Goal: Navigation & Orientation: Find specific page/section

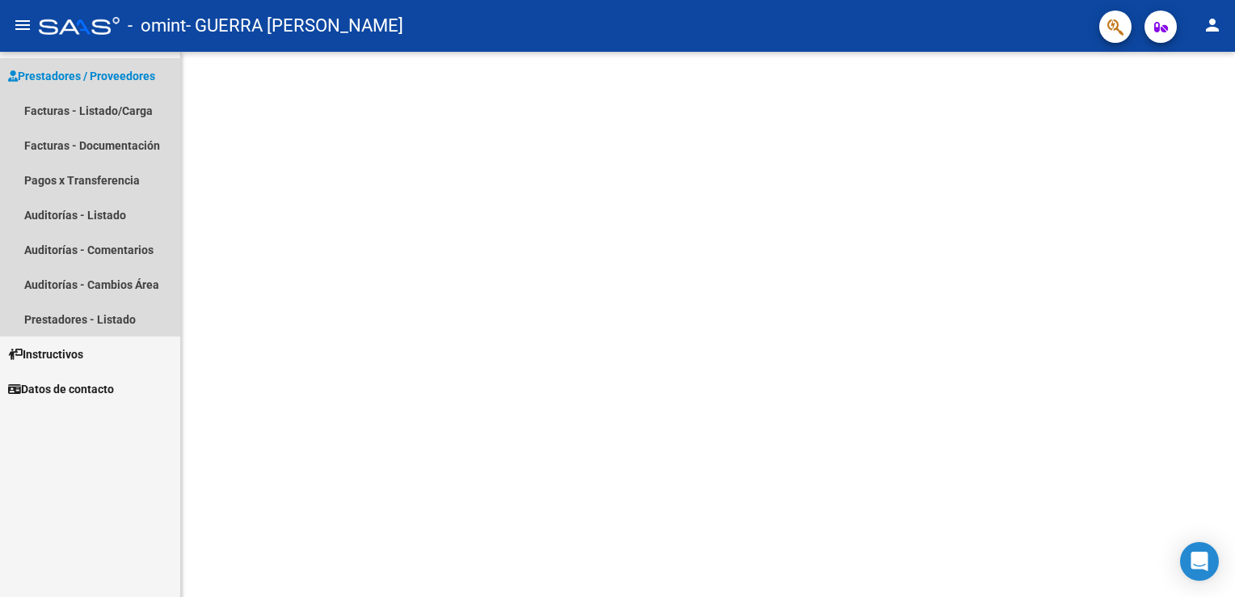
click at [102, 71] on span "Prestadores / Proveedores" at bounding box center [81, 76] width 147 height 18
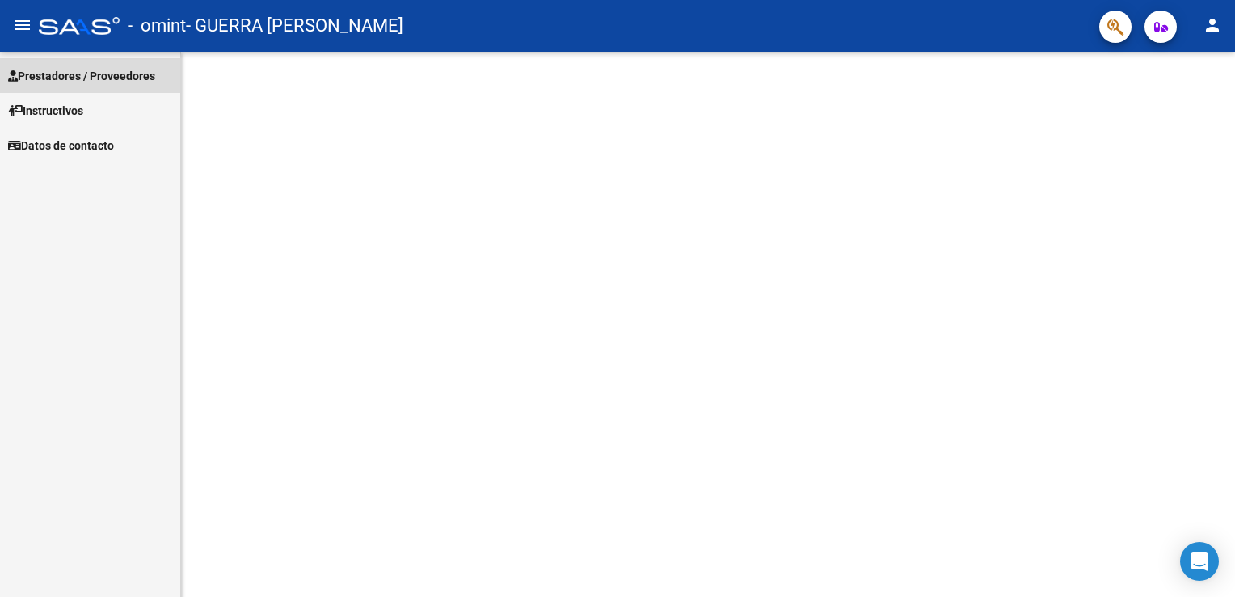
click at [102, 71] on span "Prestadores / Proveedores" at bounding box center [81, 76] width 147 height 18
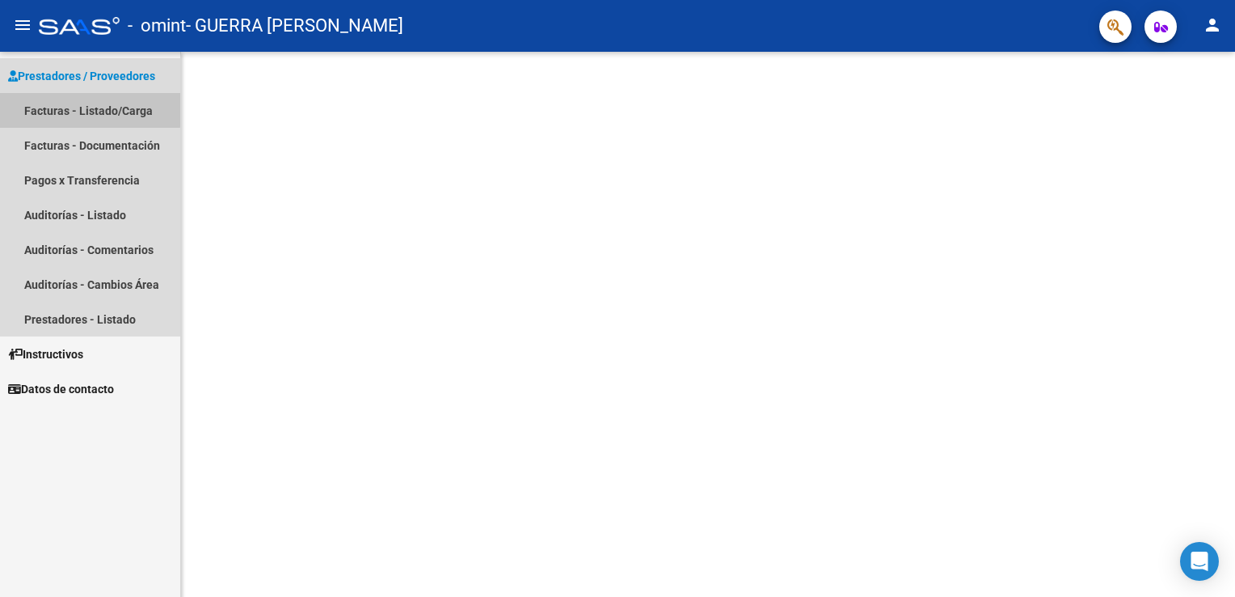
click at [83, 109] on link "Facturas - Listado/Carga" at bounding box center [90, 110] width 180 height 35
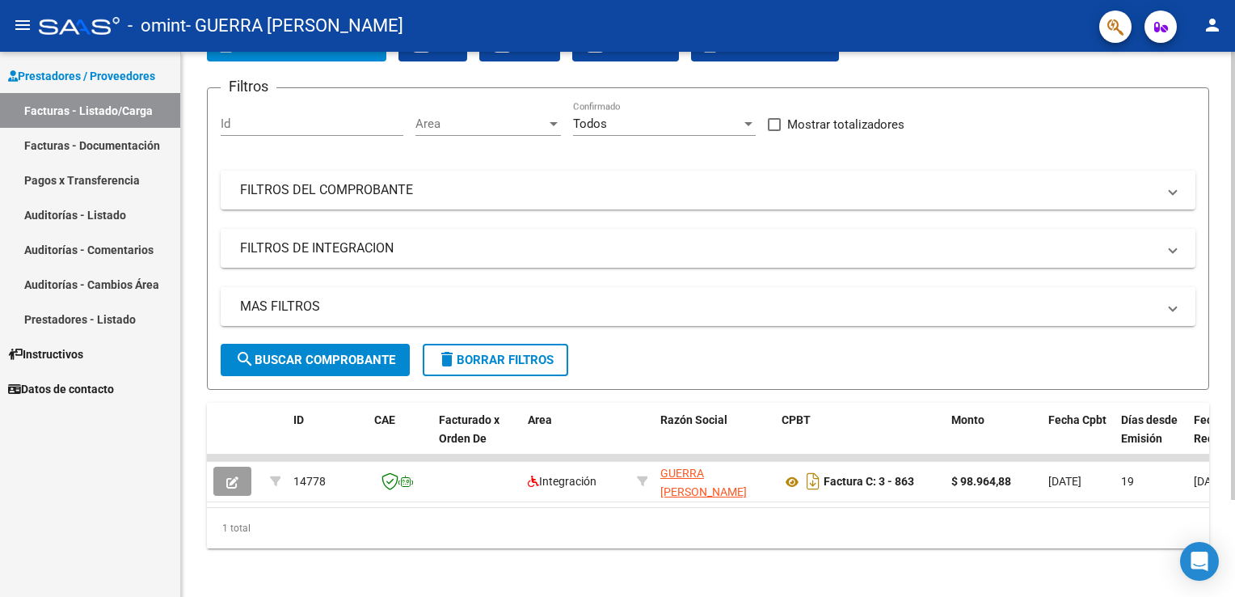
scroll to position [116, 0]
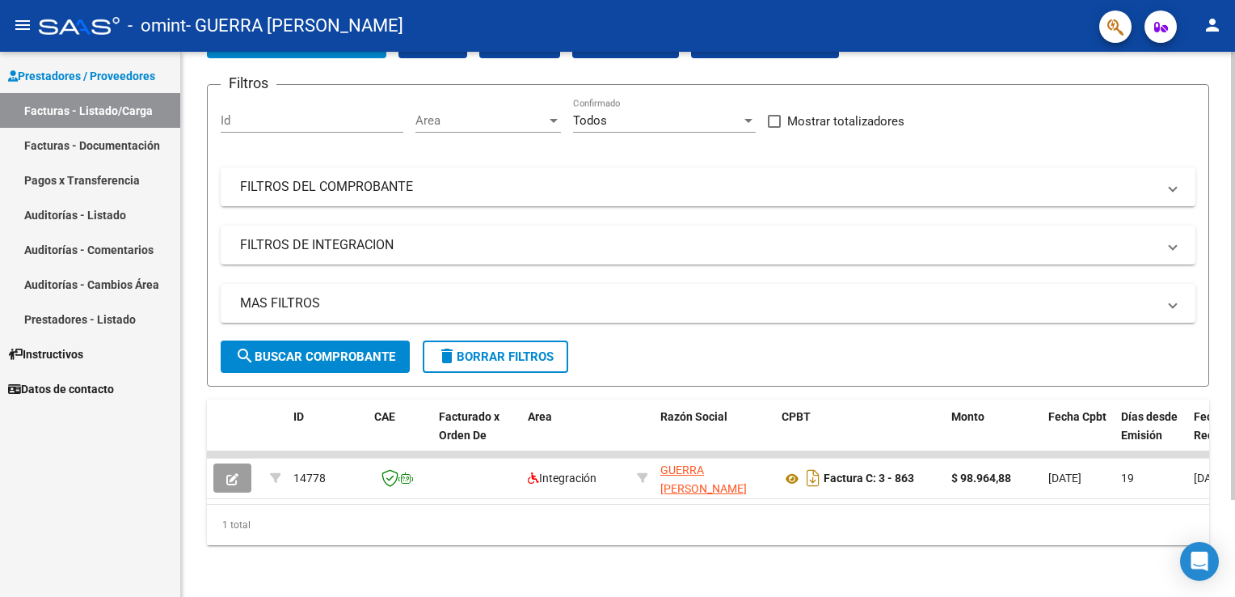
click at [1235, 246] on html "menu - omint - GUERRA [PERSON_NAME] person Prestadores / Proveedores Facturas -…" at bounding box center [617, 298] width 1235 height 597
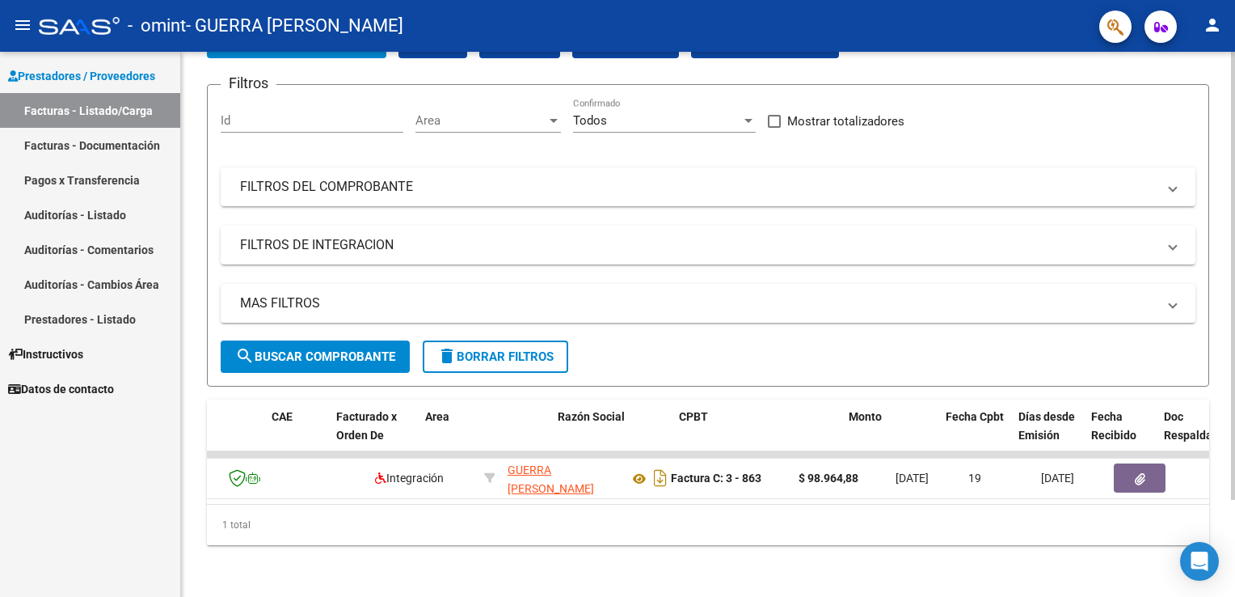
scroll to position [0, 0]
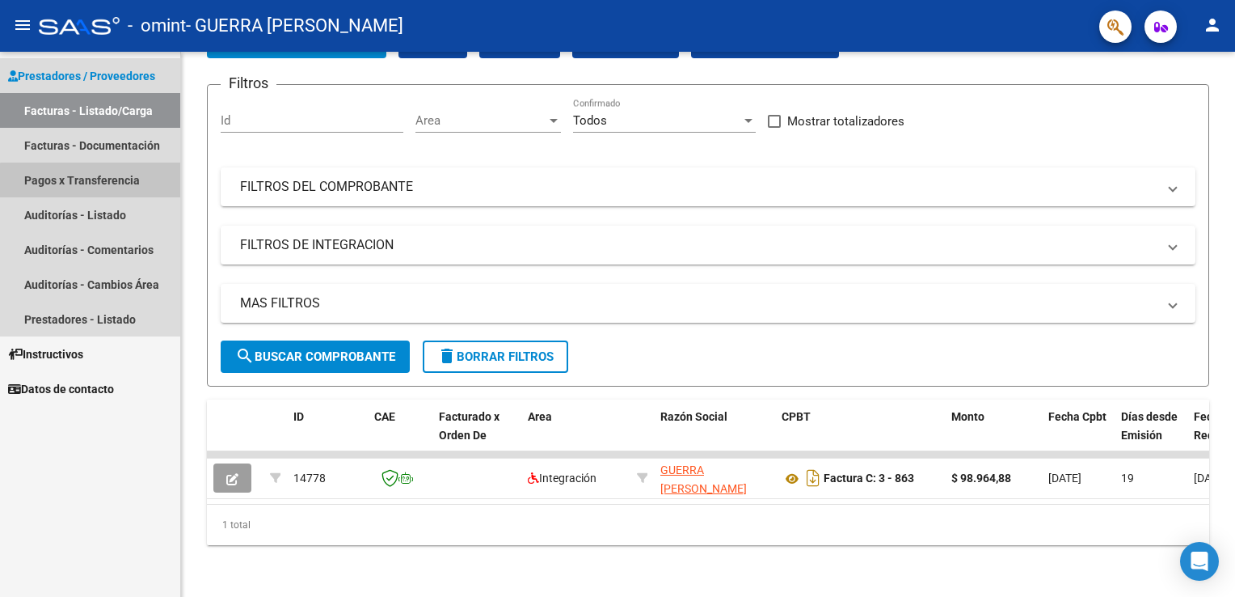
click at [107, 182] on link "Pagos x Transferencia" at bounding box center [90, 180] width 180 height 35
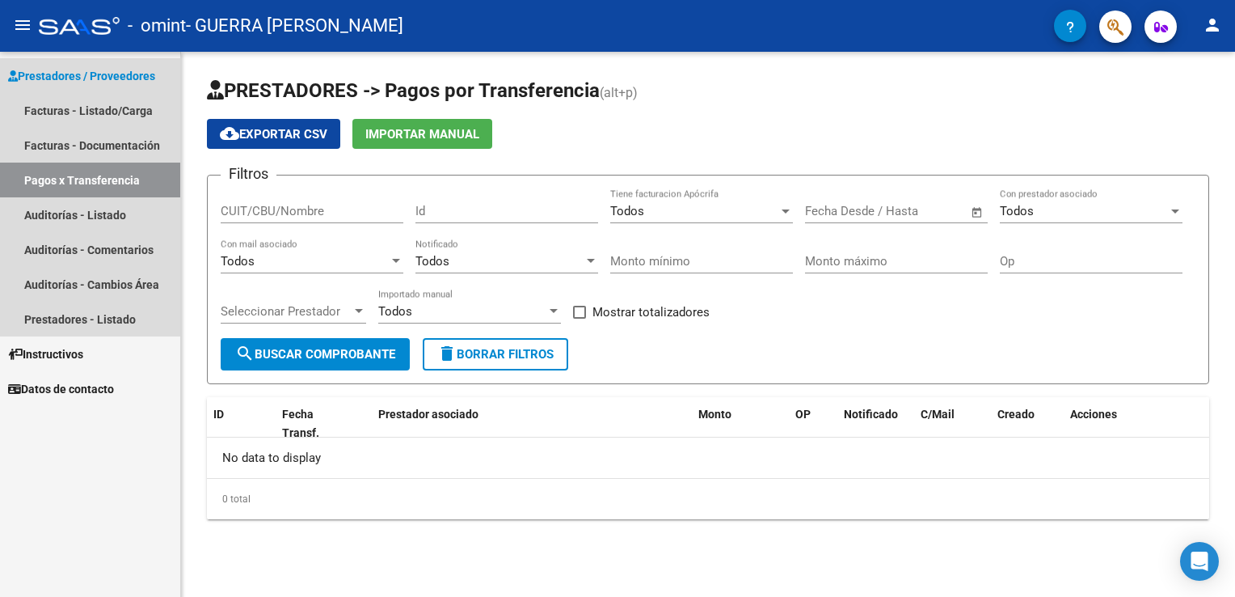
click at [70, 76] on span "Prestadores / Proveedores" at bounding box center [81, 76] width 147 height 18
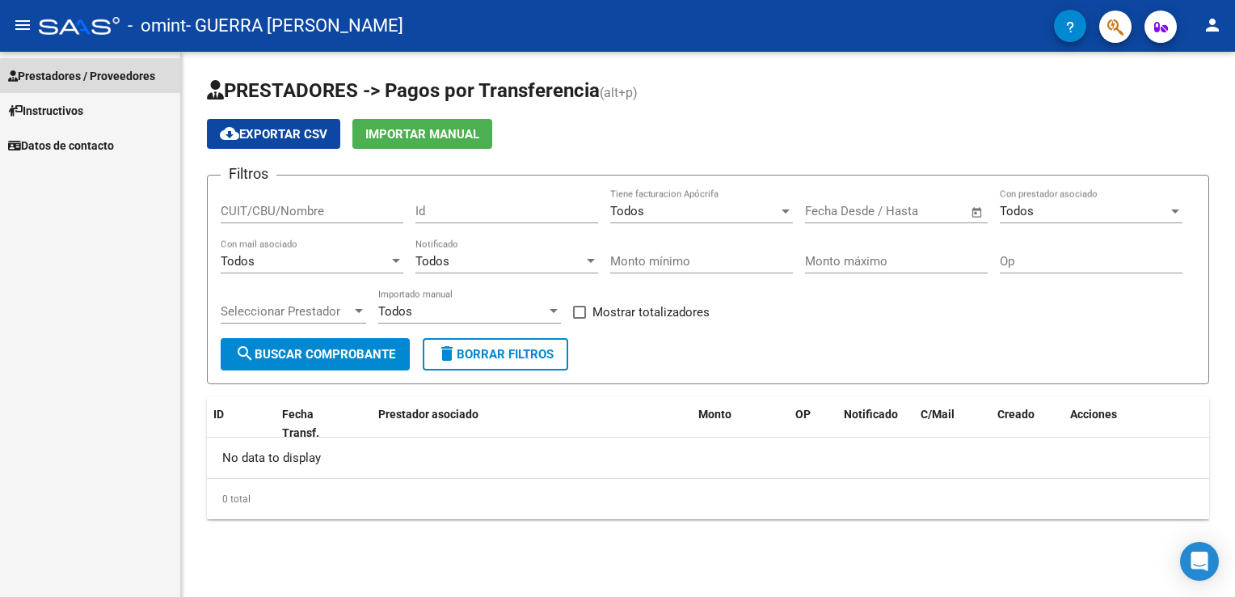
click at [108, 78] on span "Prestadores / Proveedores" at bounding box center [81, 76] width 147 height 18
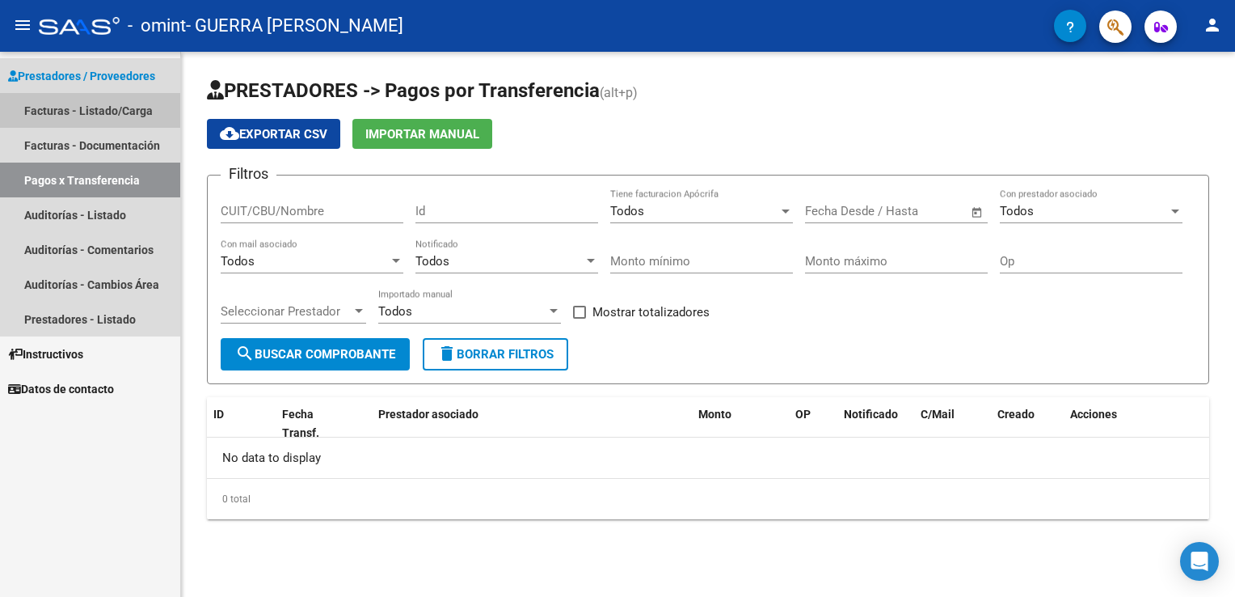
click at [87, 108] on link "Facturas - Listado/Carga" at bounding box center [90, 110] width 180 height 35
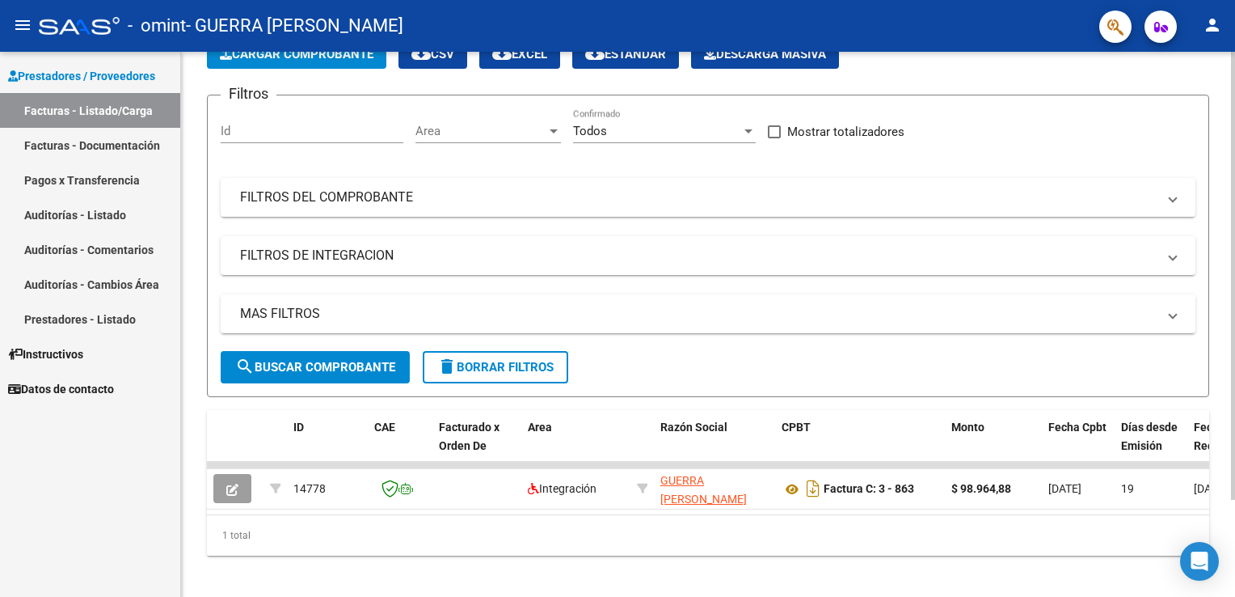
scroll to position [116, 0]
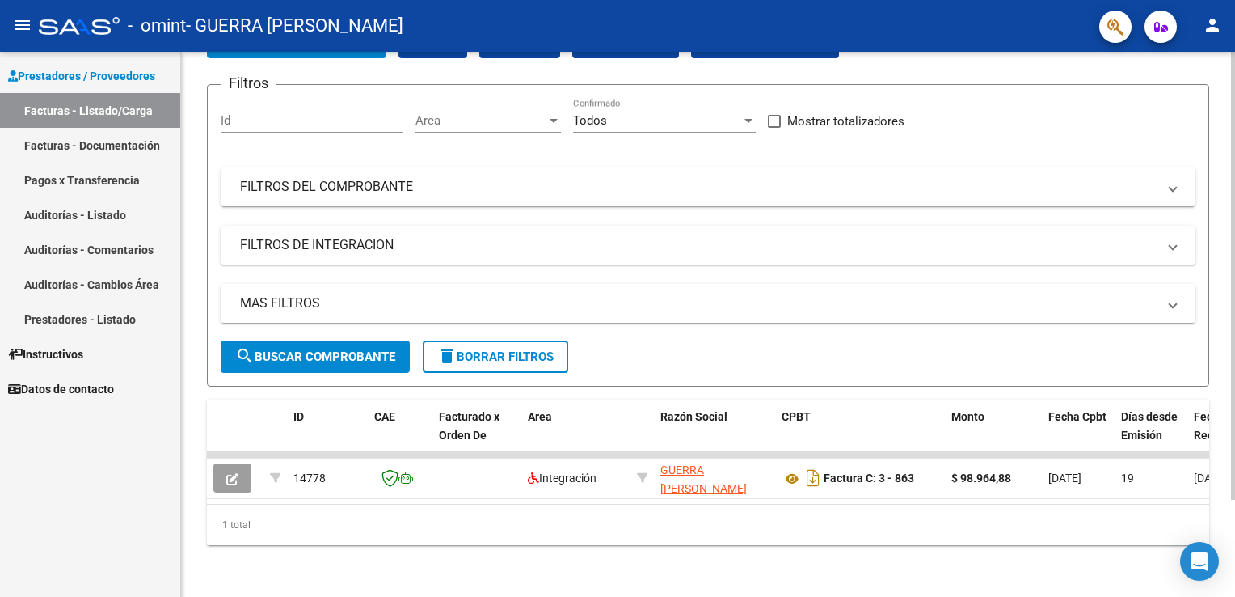
click at [1235, 238] on html "menu - omint - GUERRA [PERSON_NAME] person Prestadores / Proveedores Facturas -…" at bounding box center [617, 298] width 1235 height 597
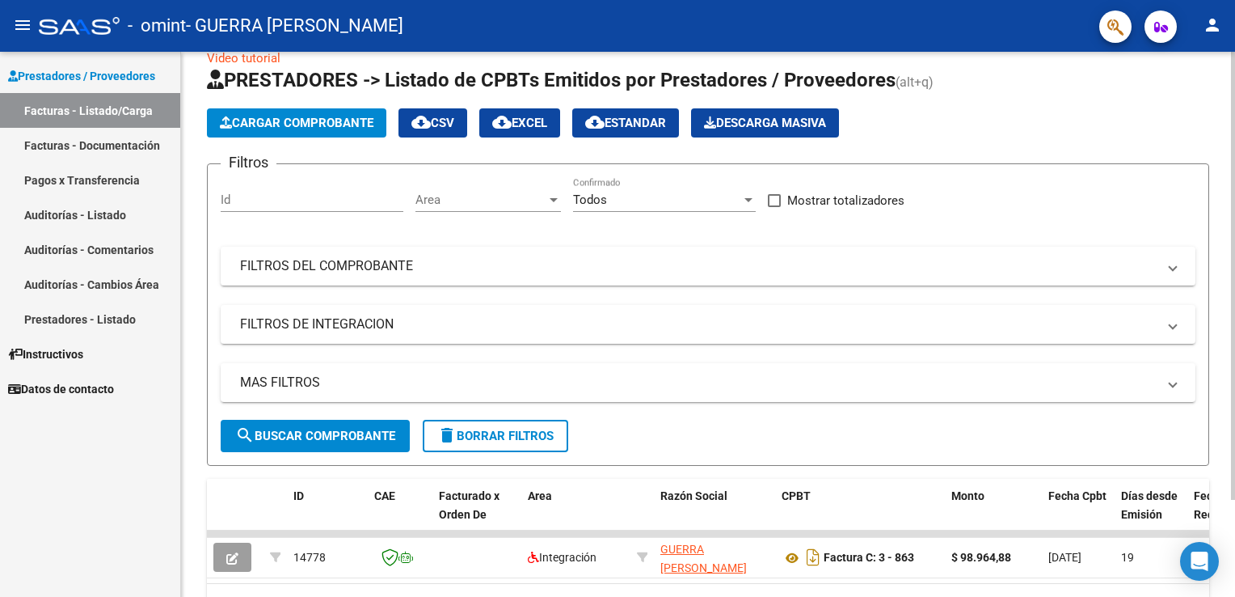
scroll to position [0, 0]
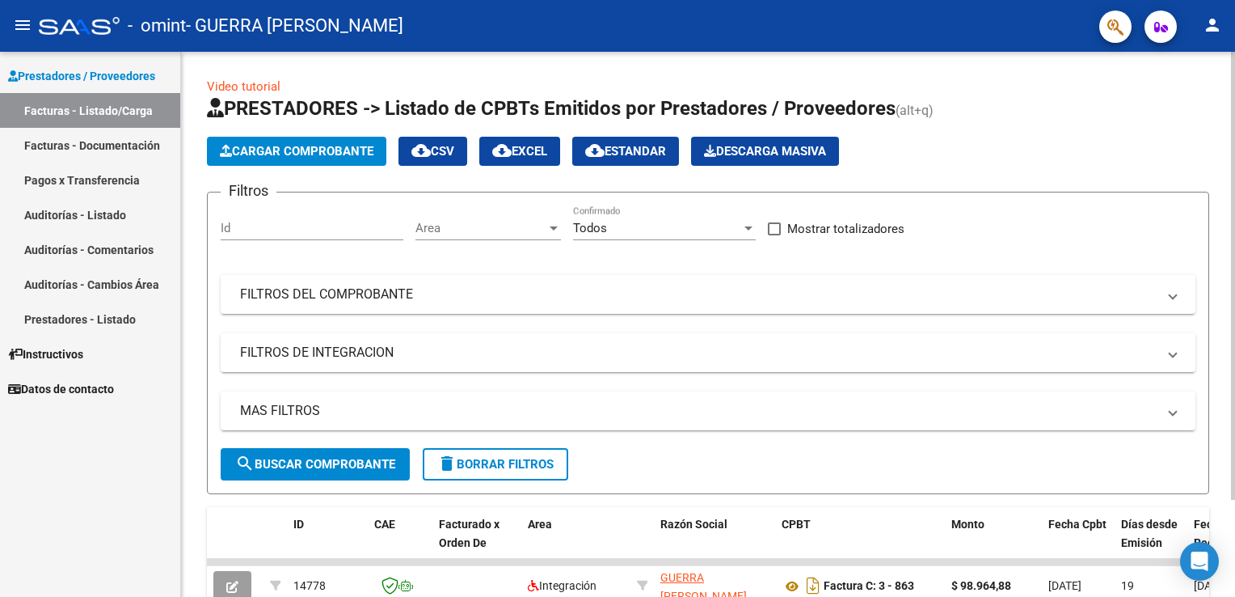
click at [1235, 281] on html "menu - omint - GUERRA [PERSON_NAME] person Prestadores / Proveedores Facturas -…" at bounding box center [617, 298] width 1235 height 597
click at [1205, 27] on mat-icon "person" at bounding box center [1212, 24] width 19 height 19
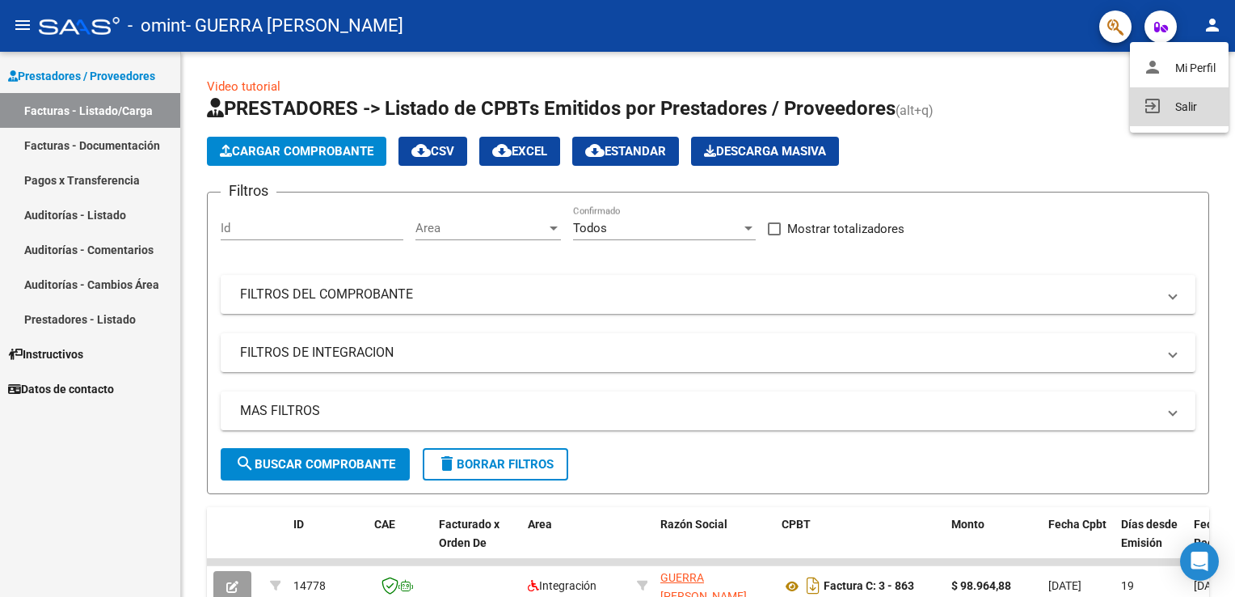
click at [1188, 106] on button "exit_to_app Salir" at bounding box center [1179, 106] width 99 height 39
